Goal: Find specific fact: Find specific fact

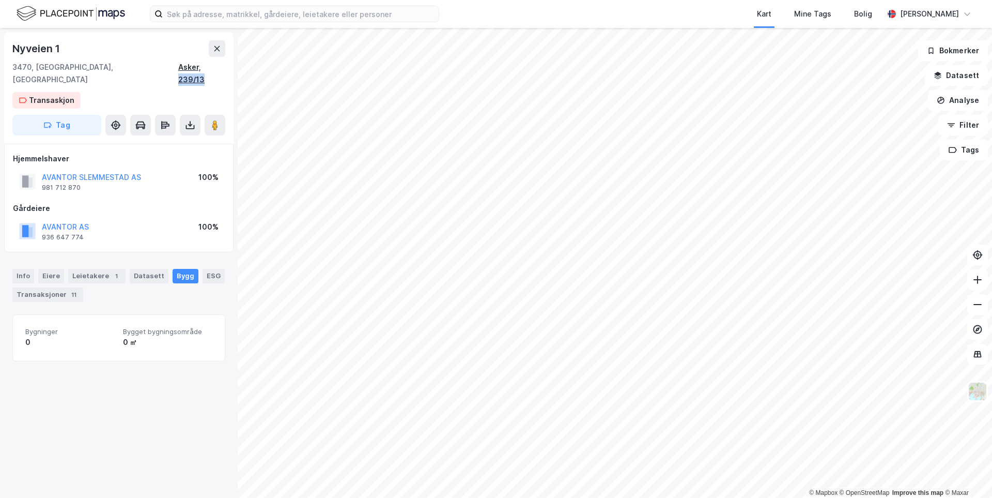
drag, startPoint x: 227, startPoint y: 67, endPoint x: 199, endPoint y: 70, distance: 28.1
click at [199, 70] on div "[STREET_ADDRESS] Transaskjon Tag" at bounding box center [118, 88] width 229 height 112
copy div "239/13"
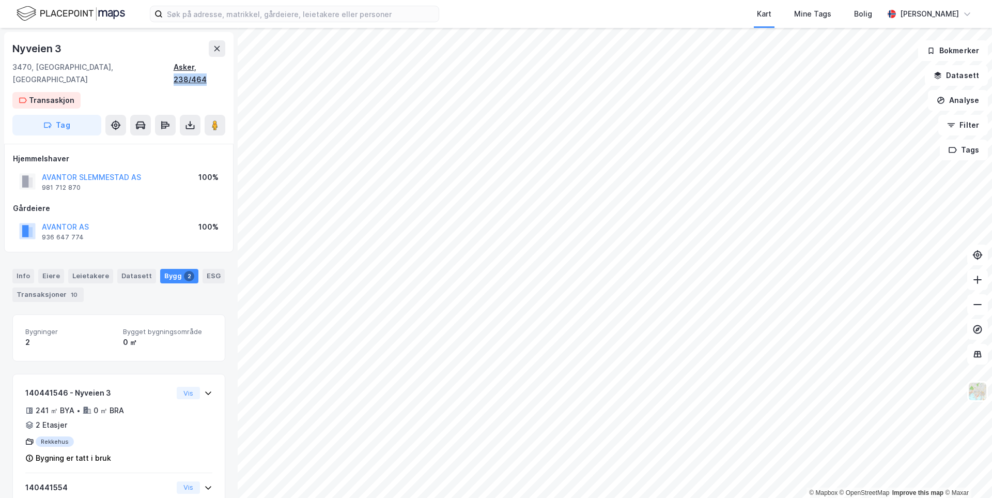
drag, startPoint x: 226, startPoint y: 66, endPoint x: 196, endPoint y: 68, distance: 30.0
click at [196, 68] on div "[STREET_ADDRESS] Transaskjon Tag" at bounding box center [118, 88] width 229 height 112
copy div "238/464"
